Goal: Task Accomplishment & Management: Manage account settings

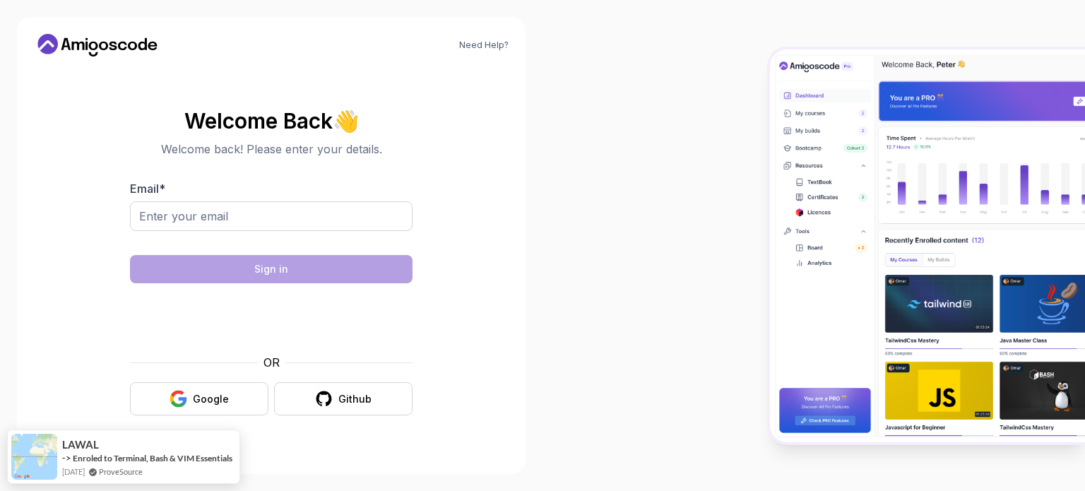
click at [743, 126] on body "Need Help? Welcome Back 👋 Welcome back! Please enter your details. Email * Sign…" at bounding box center [542, 245] width 1085 height 491
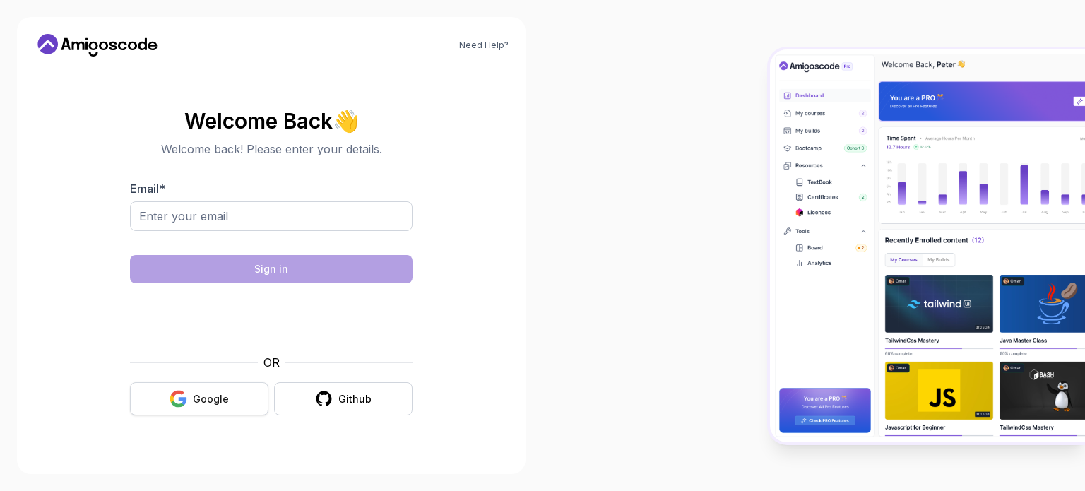
click at [195, 388] on button "Google" at bounding box center [199, 398] width 138 height 33
